Goal: Information Seeking & Learning: Stay updated

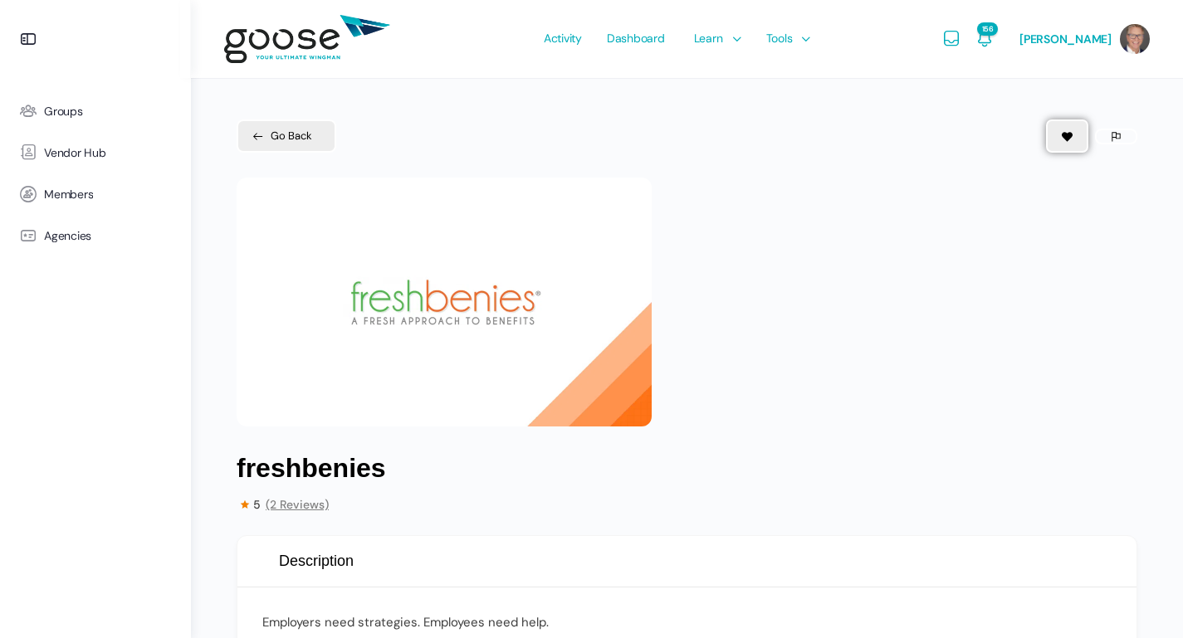
click at [288, 40] on img at bounding box center [307, 40] width 166 height 66
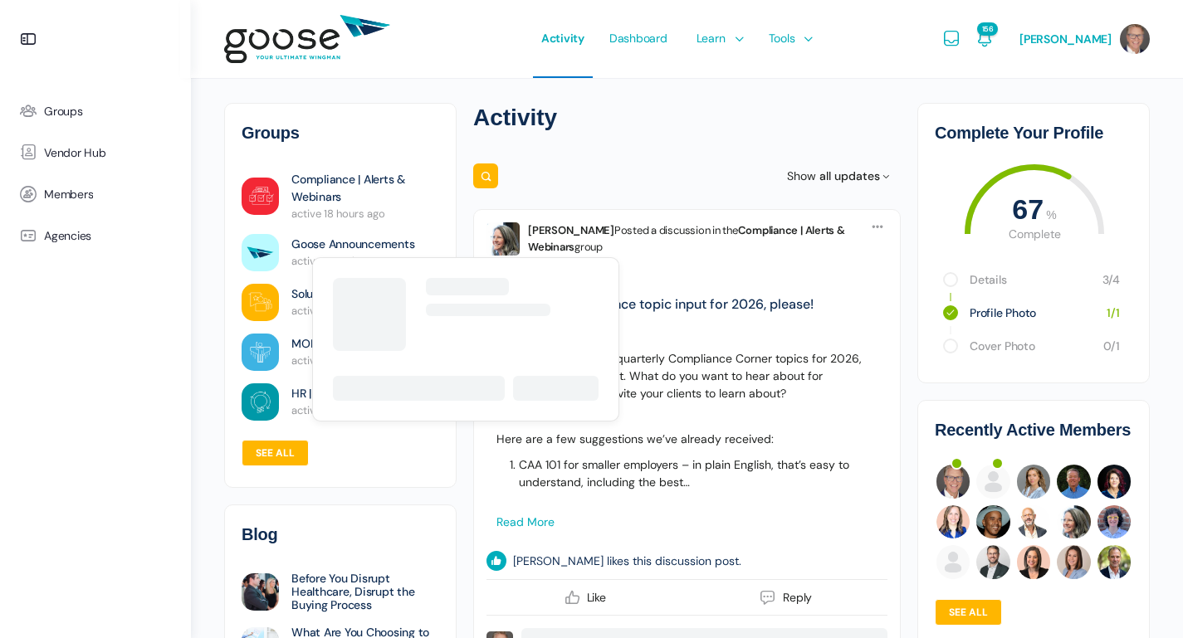
click at [322, 248] on link "Goose Announcements" at bounding box center [352, 244] width 123 height 17
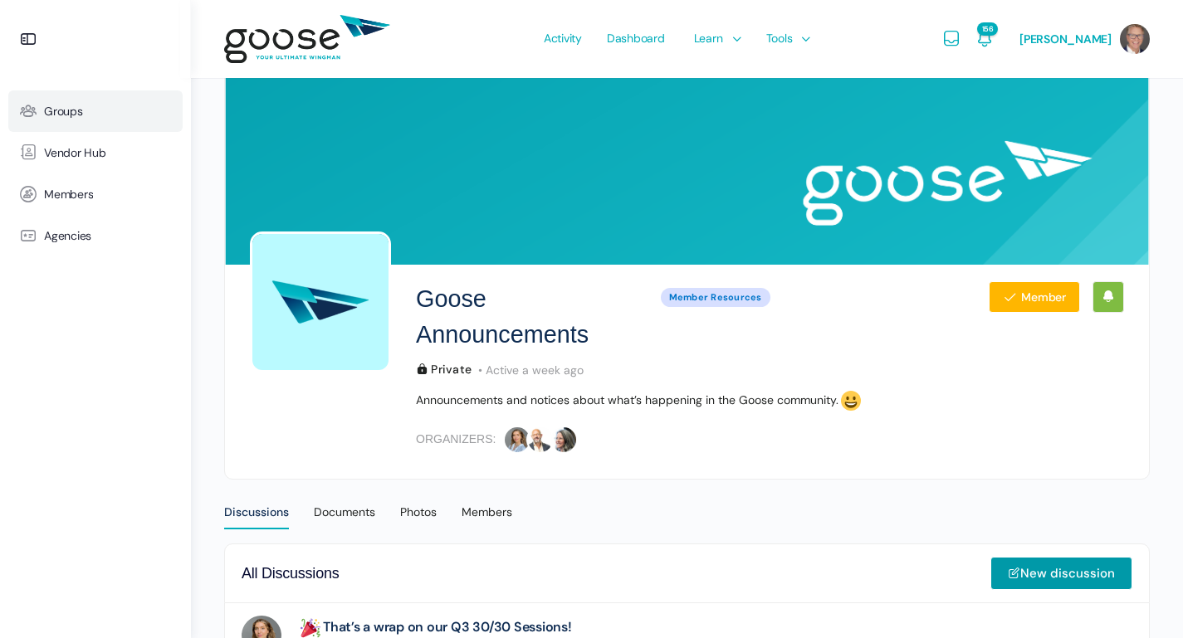
click at [73, 117] on span "Groups" at bounding box center [63, 112] width 39 height 14
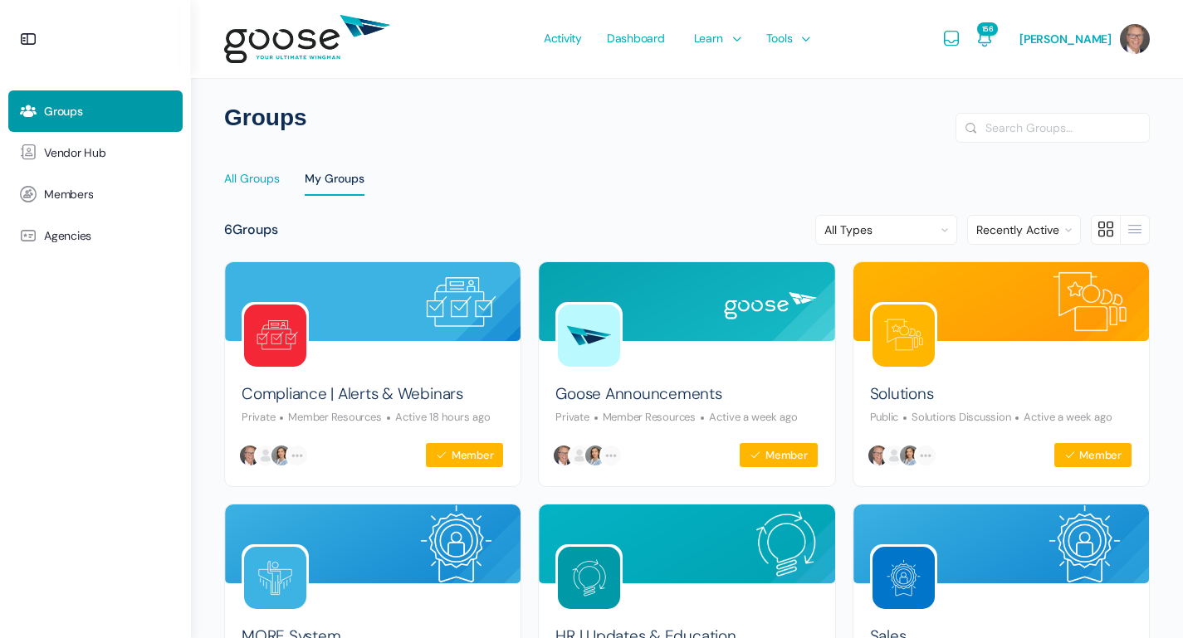
click at [264, 179] on div "All Groups" at bounding box center [252, 183] width 56 height 25
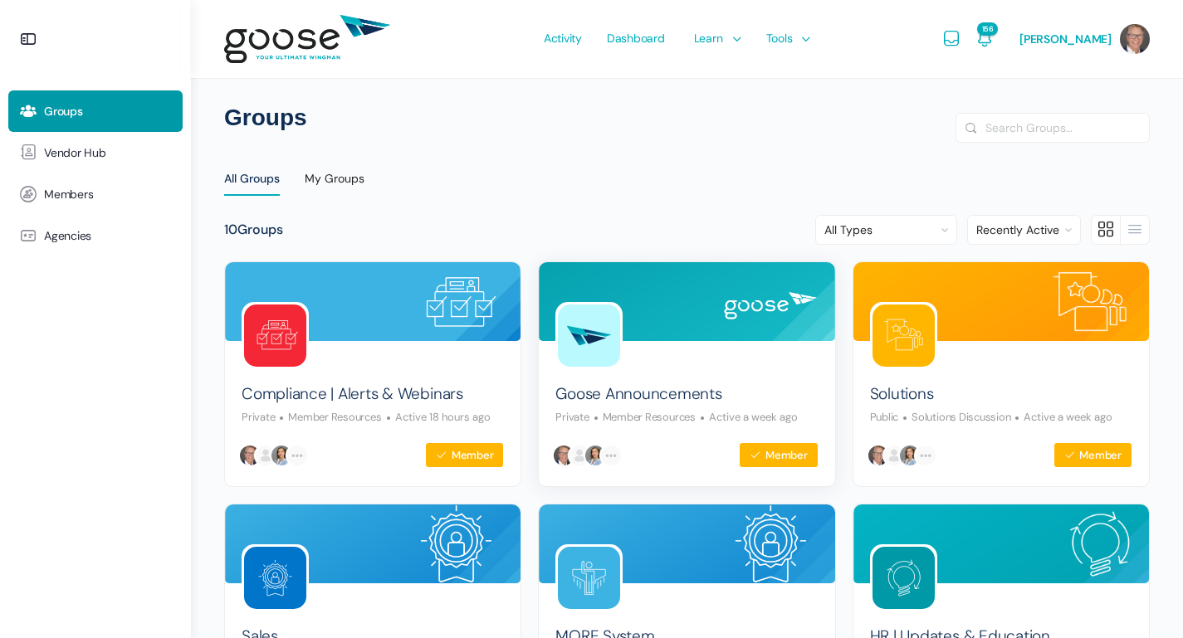
click at [597, 309] on img at bounding box center [589, 336] width 62 height 62
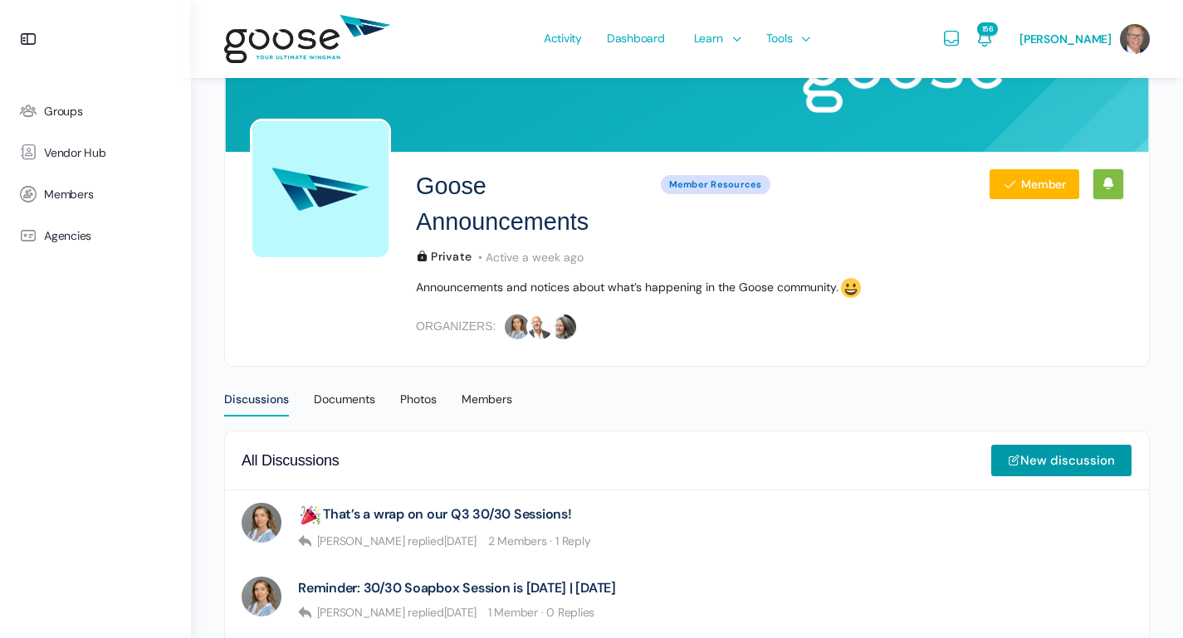
scroll to position [364, 0]
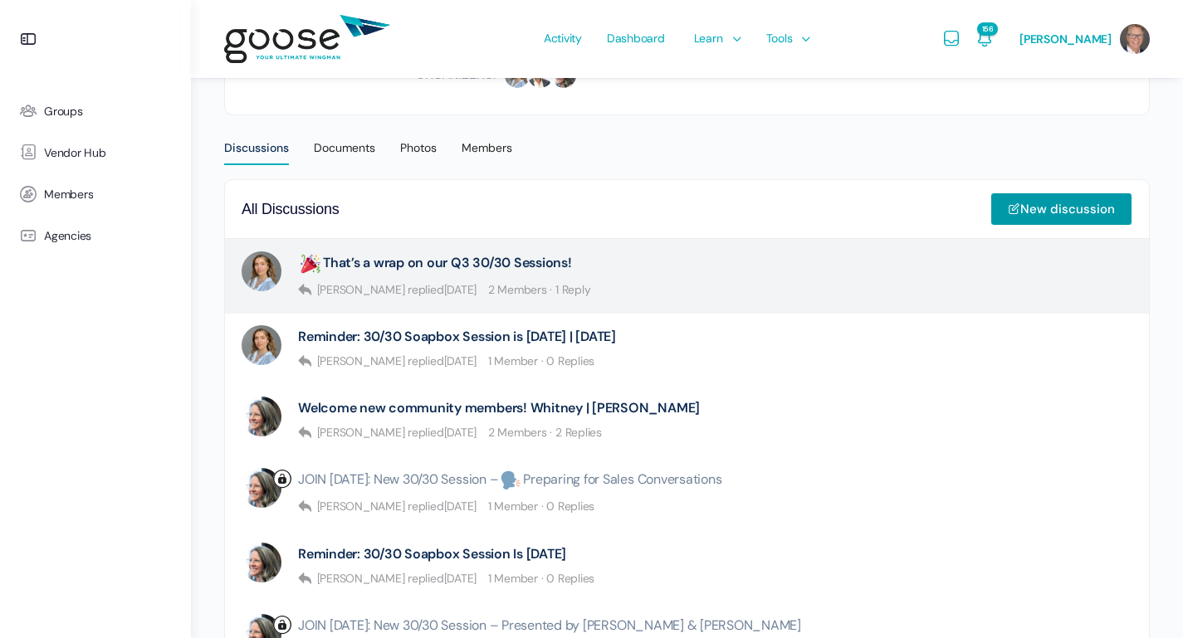
click at [448, 277] on div "That’s a wrap on our Q3 30/30 Sessions! [PERSON_NAME] replied [DATE] 2 Members …" at bounding box center [444, 277] width 292 height 50
click at [454, 269] on link "That’s a wrap on our Q3 30/30 Sessions!" at bounding box center [435, 264] width 274 height 25
